Goal: Information Seeking & Learning: Understand process/instructions

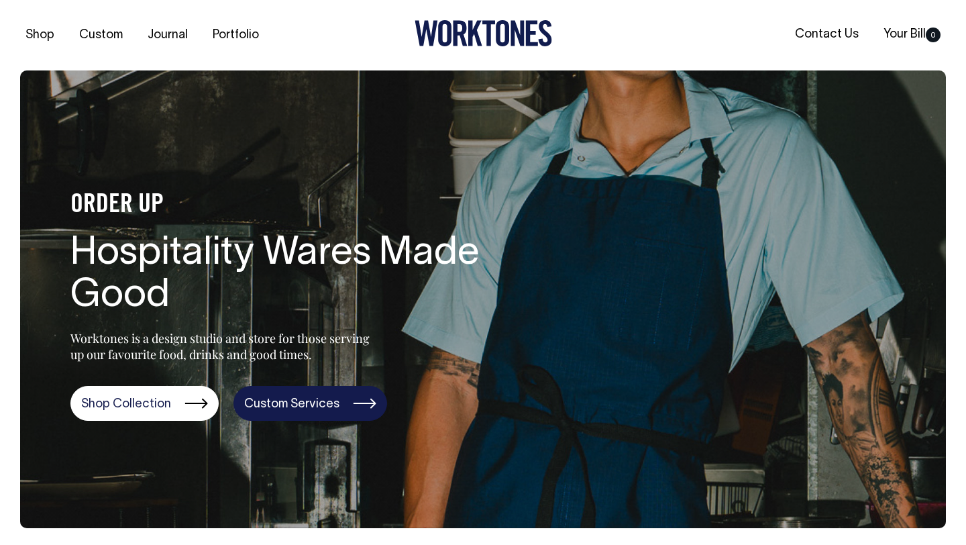
click at [361, 404] on link "Custom Services" at bounding box center [310, 403] width 154 height 35
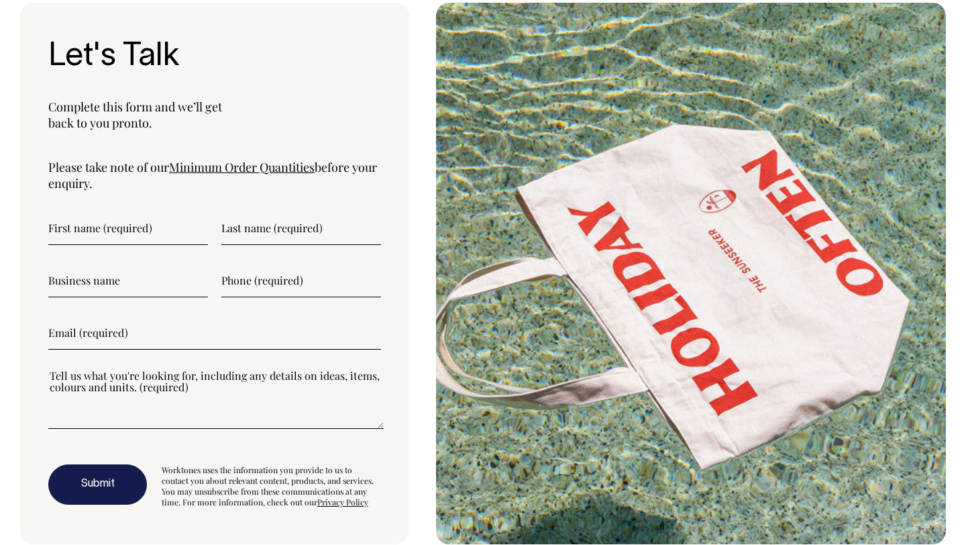
scroll to position [4426, 0]
click at [268, 170] on link "Minimum Order Quantities" at bounding box center [242, 167] width 146 height 16
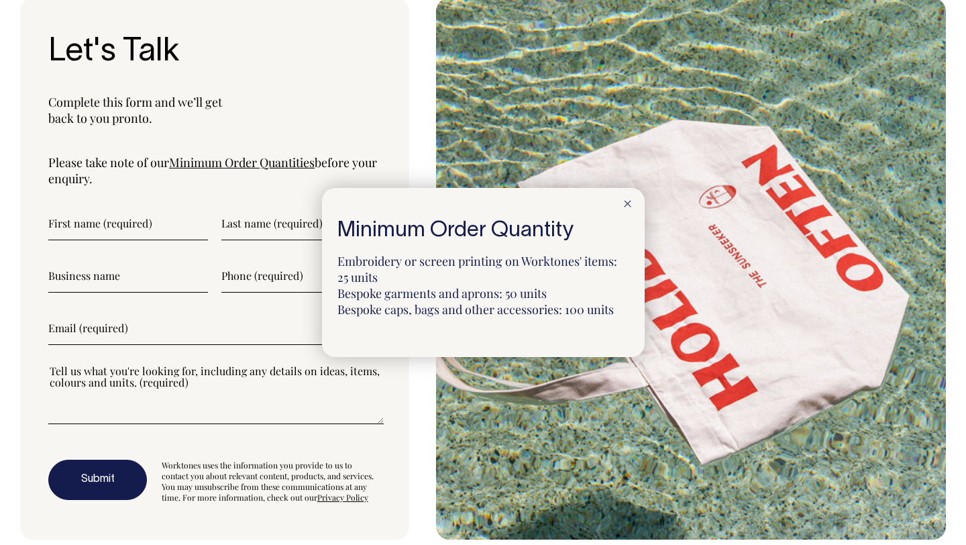
scroll to position [4431, 0]
click at [412, 127] on div at bounding box center [483, 272] width 966 height 545
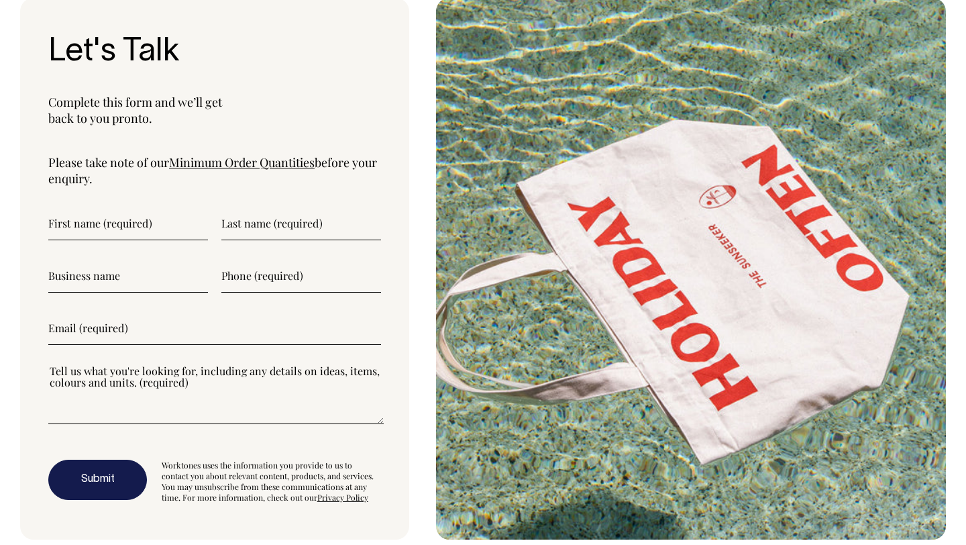
click at [302, 162] on link "Minimum Order Quantities" at bounding box center [242, 162] width 146 height 16
